Goal: Navigation & Orientation: Understand site structure

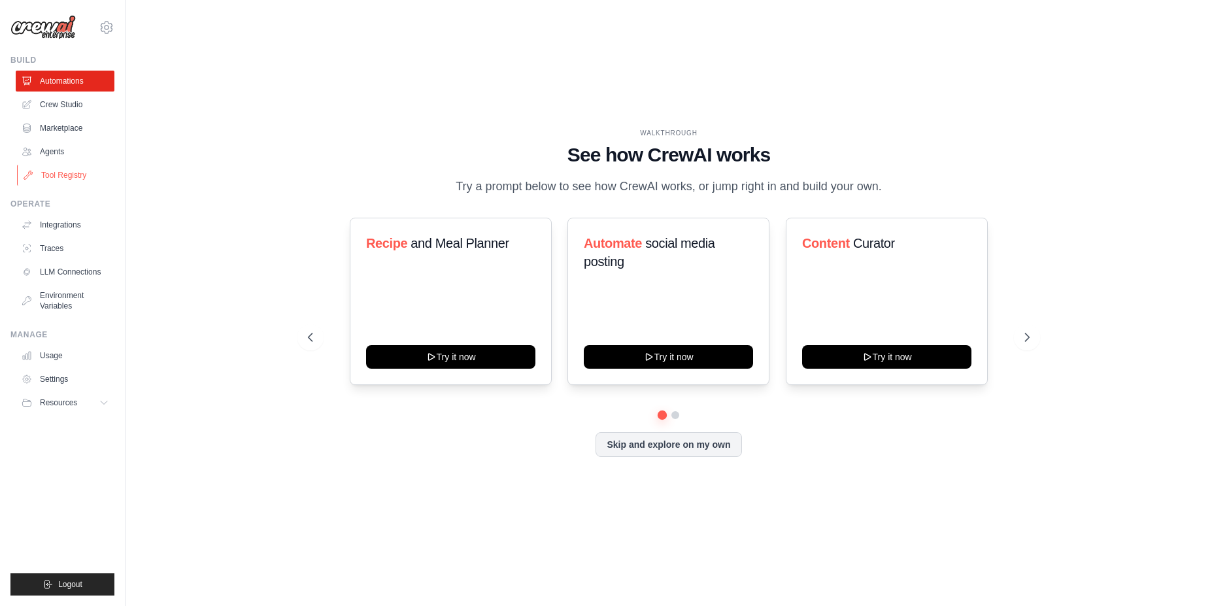
click at [77, 175] on link "Tool Registry" at bounding box center [66, 175] width 99 height 21
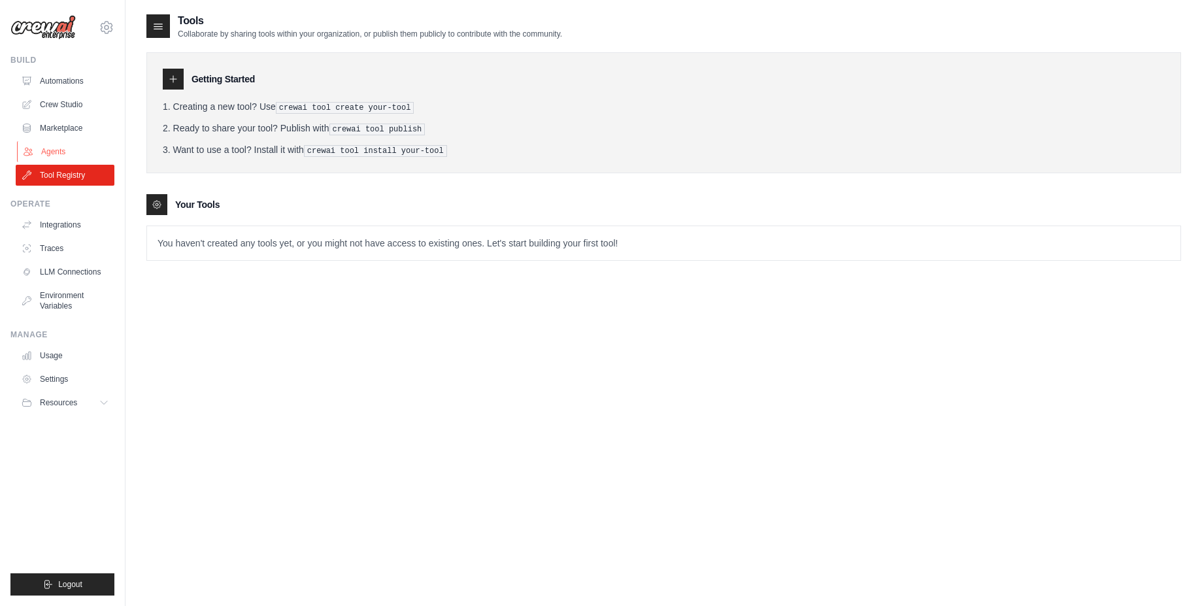
click at [54, 146] on link "Agents" at bounding box center [66, 151] width 99 height 21
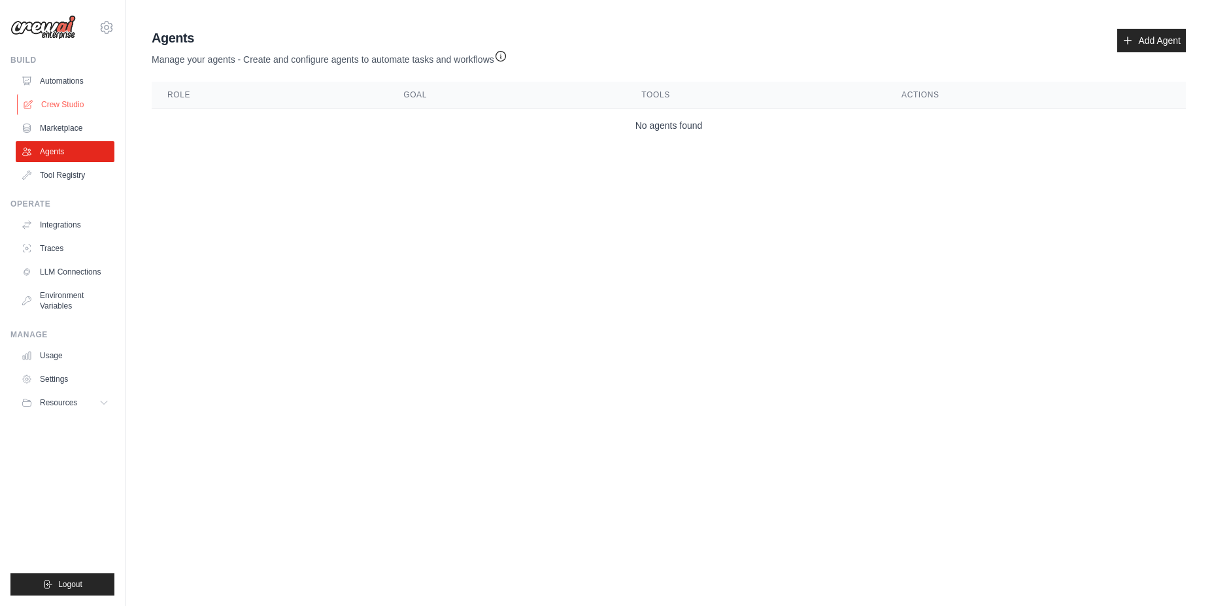
click at [68, 103] on link "Crew Studio" at bounding box center [66, 104] width 99 height 21
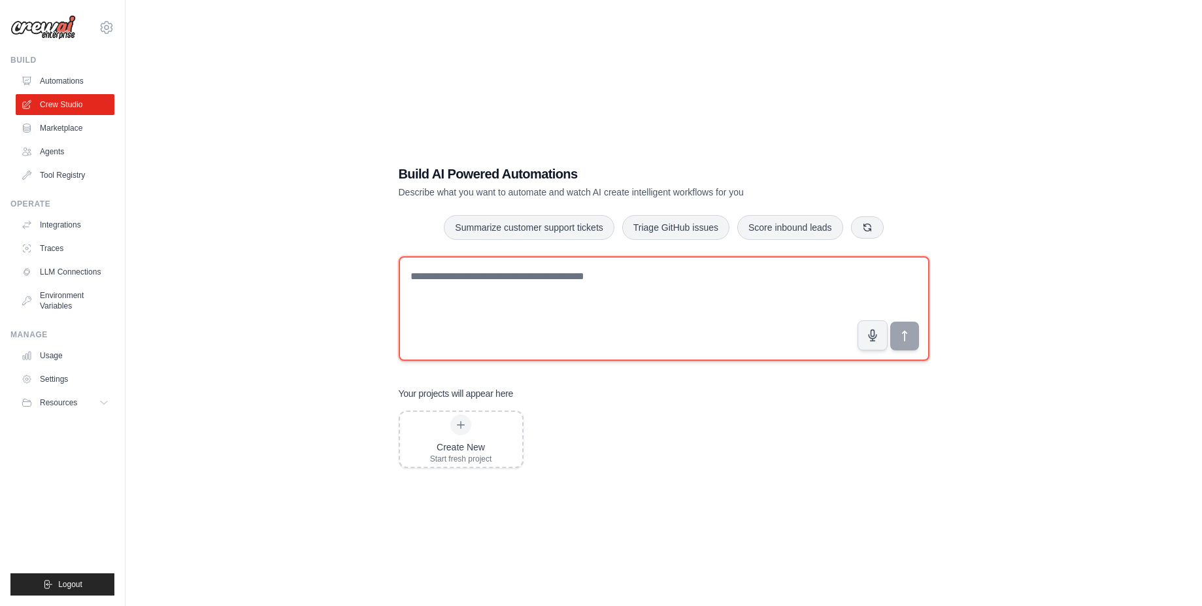
click at [446, 291] on textarea at bounding box center [664, 308] width 531 height 105
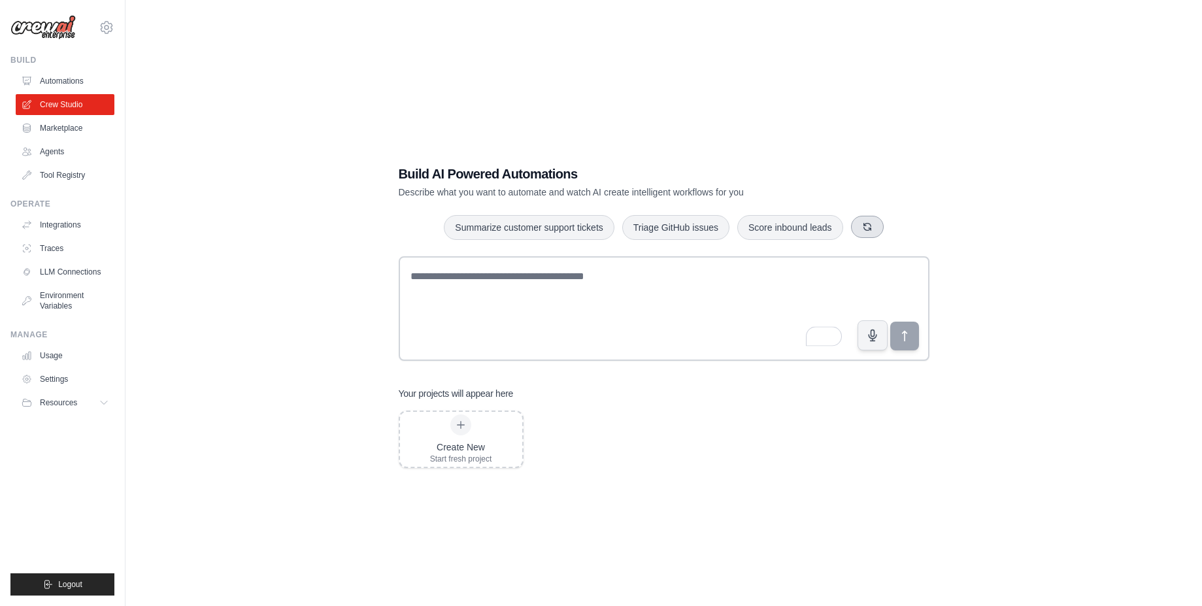
click at [879, 233] on button "button" at bounding box center [867, 227] width 33 height 22
click at [885, 223] on button "button" at bounding box center [869, 227] width 33 height 22
click at [870, 227] on button "button" at bounding box center [855, 227] width 33 height 22
click at [58, 227] on link "Integrations" at bounding box center [66, 224] width 99 height 21
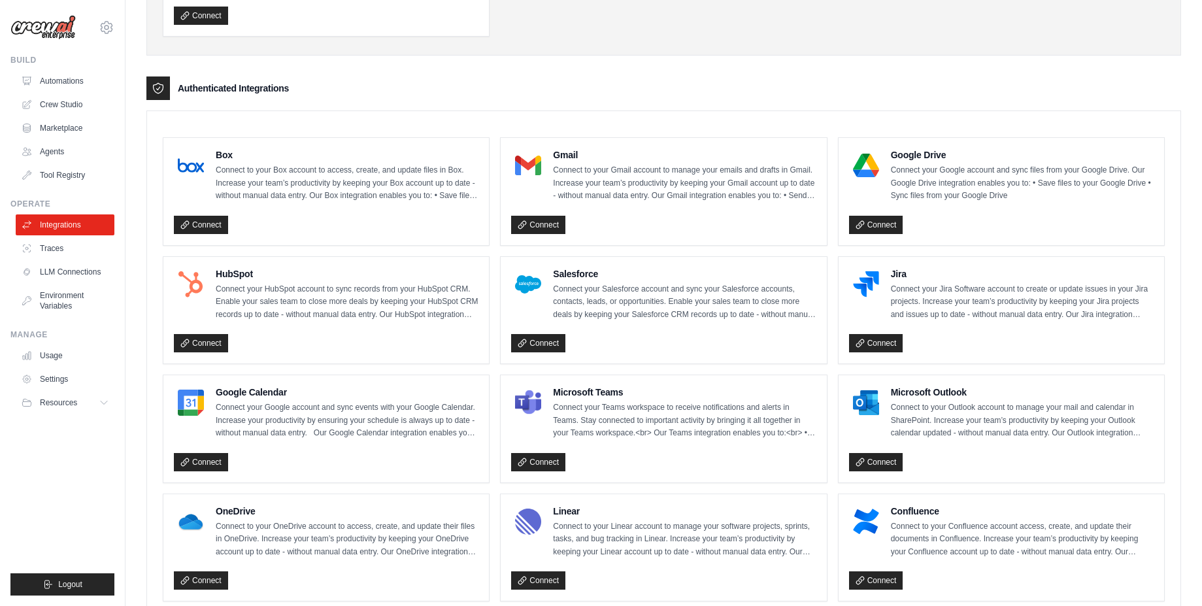
scroll to position [61, 0]
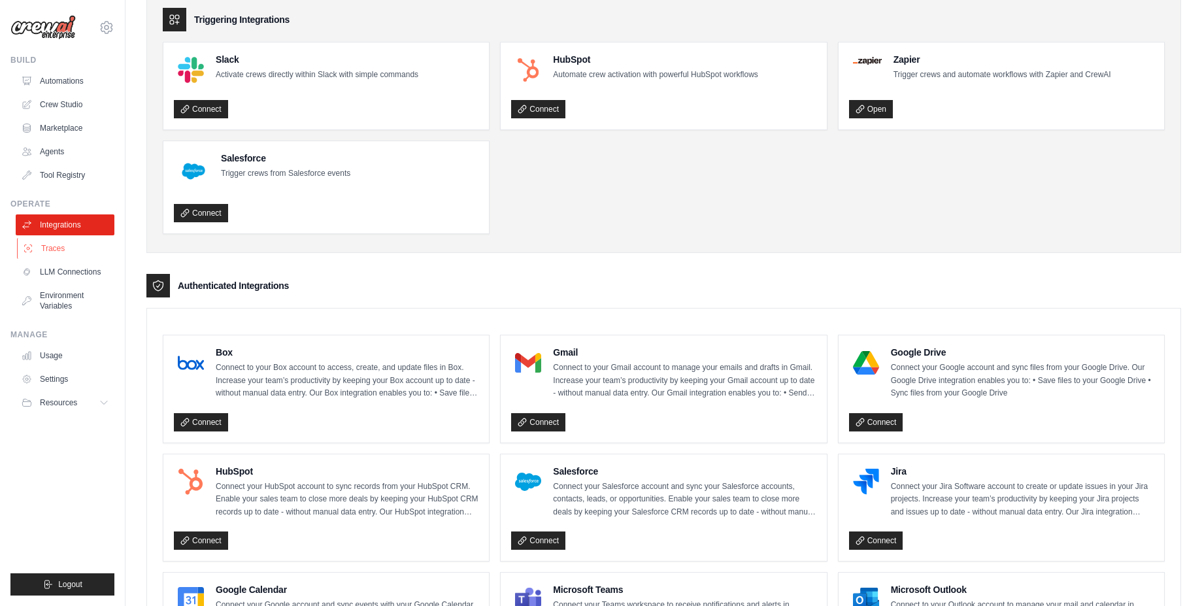
click at [58, 252] on link "Traces" at bounding box center [66, 248] width 99 height 21
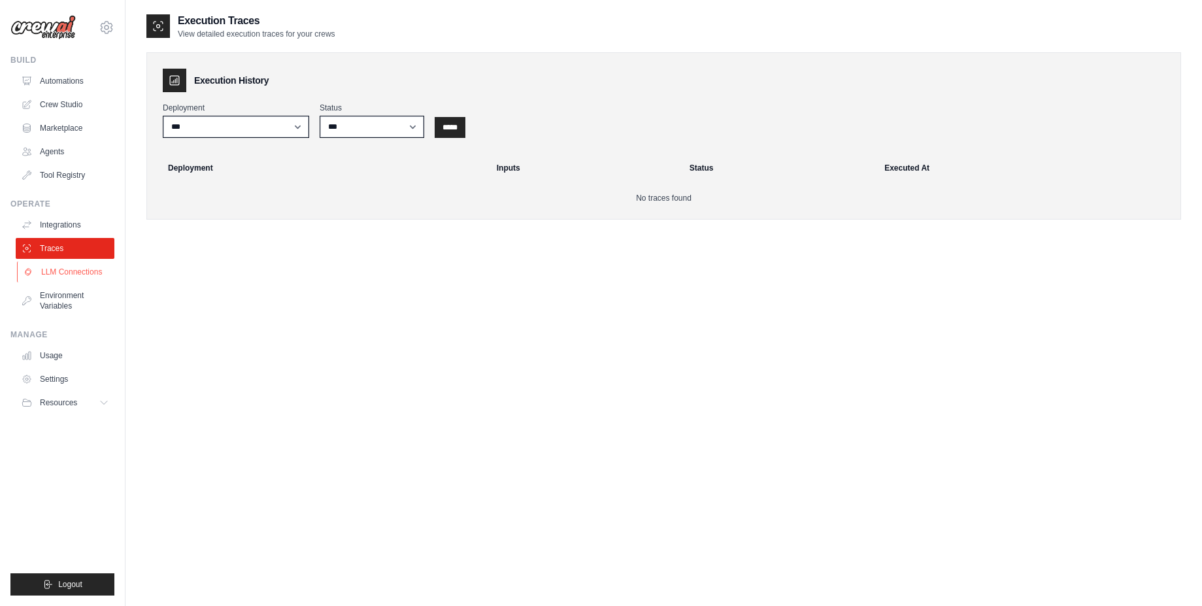
click at [59, 273] on link "LLM Connections" at bounding box center [66, 272] width 99 height 21
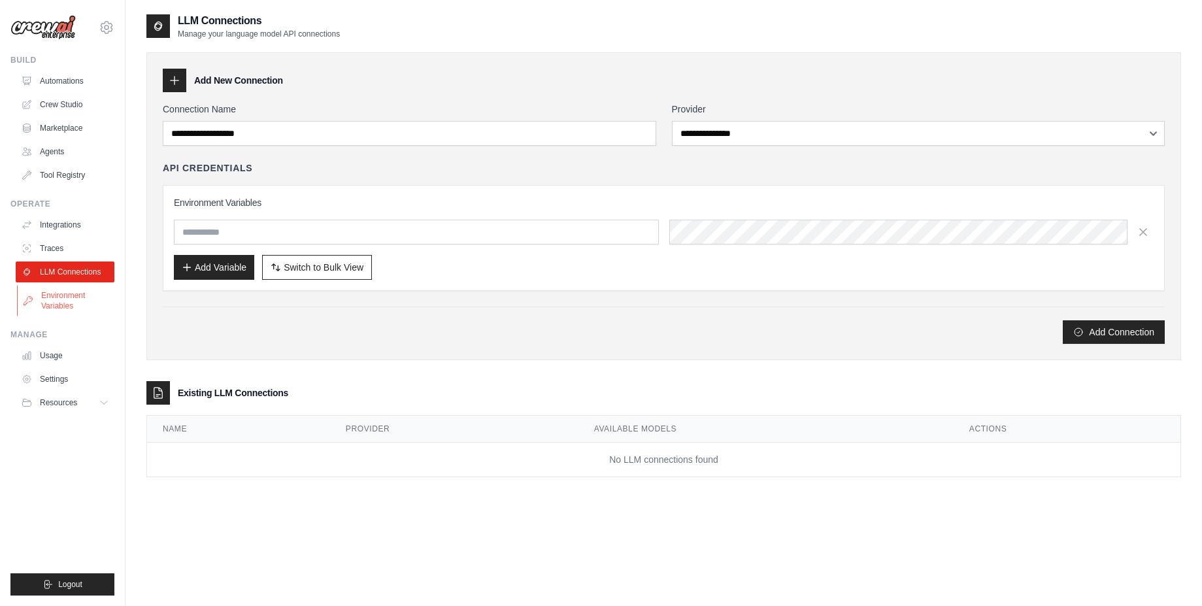
click at [63, 292] on link "Environment Variables" at bounding box center [66, 300] width 99 height 31
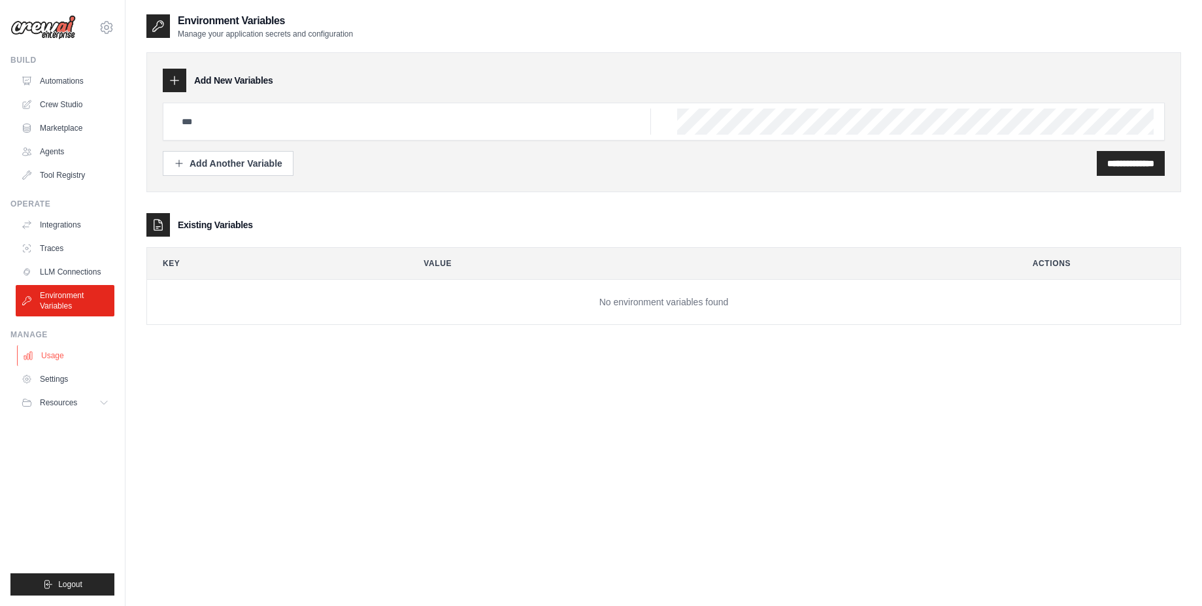
click at [52, 356] on link "Usage" at bounding box center [66, 355] width 99 height 21
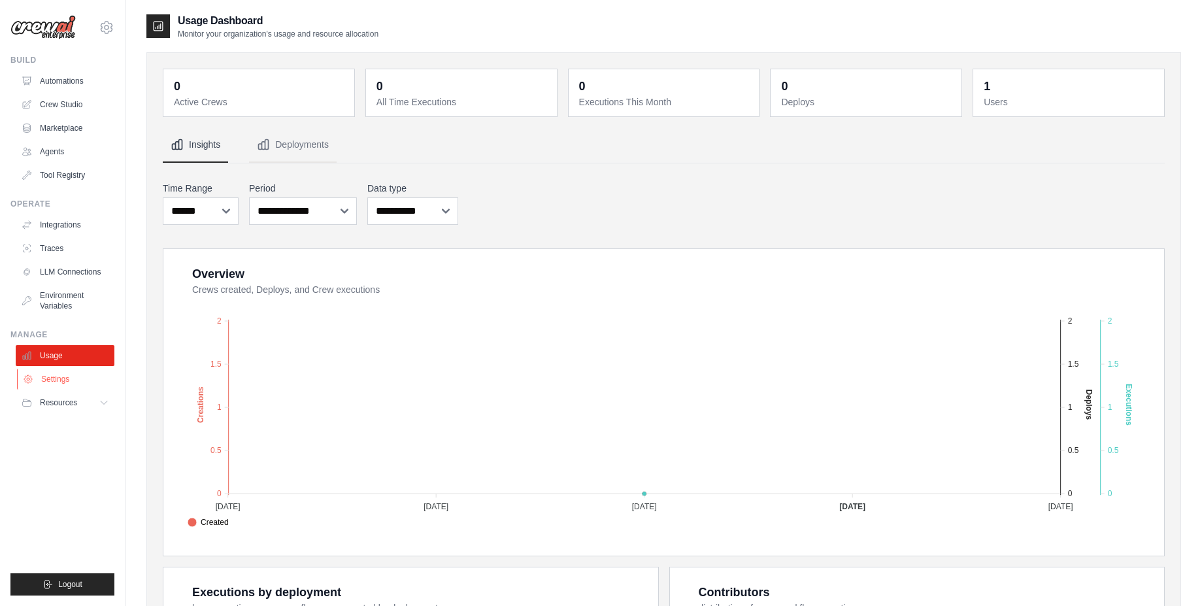
click at [50, 377] on link "Settings" at bounding box center [66, 379] width 99 height 21
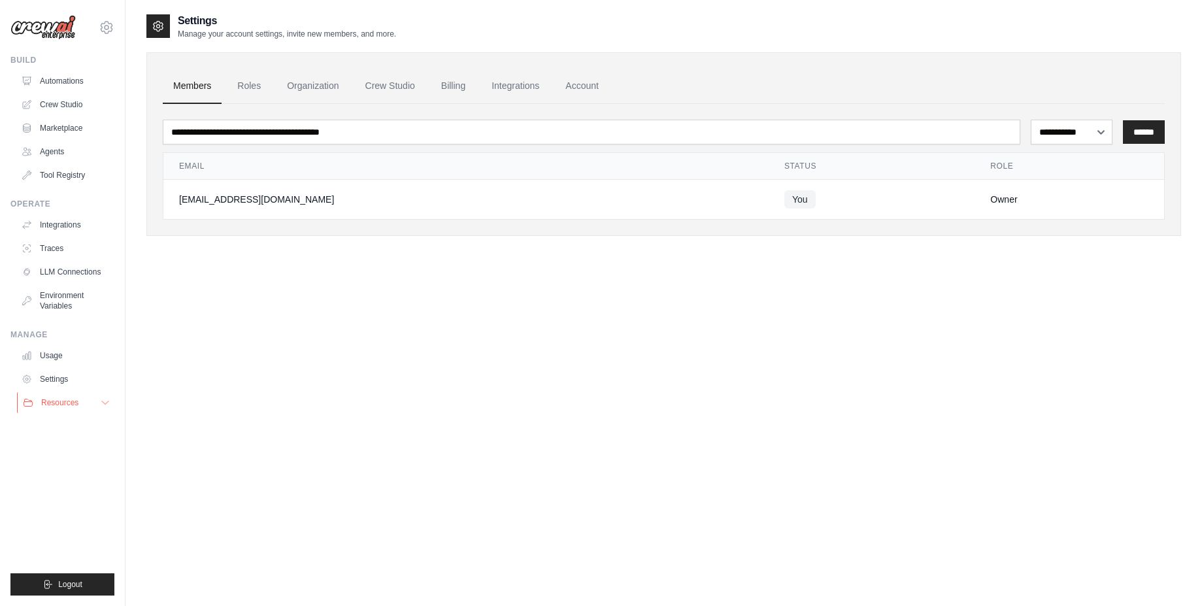
click at [50, 401] on span "Resources" at bounding box center [59, 403] width 37 height 10
click at [50, 79] on link "Automations" at bounding box center [66, 81] width 99 height 21
